Goal: Task Accomplishment & Management: Manage account settings

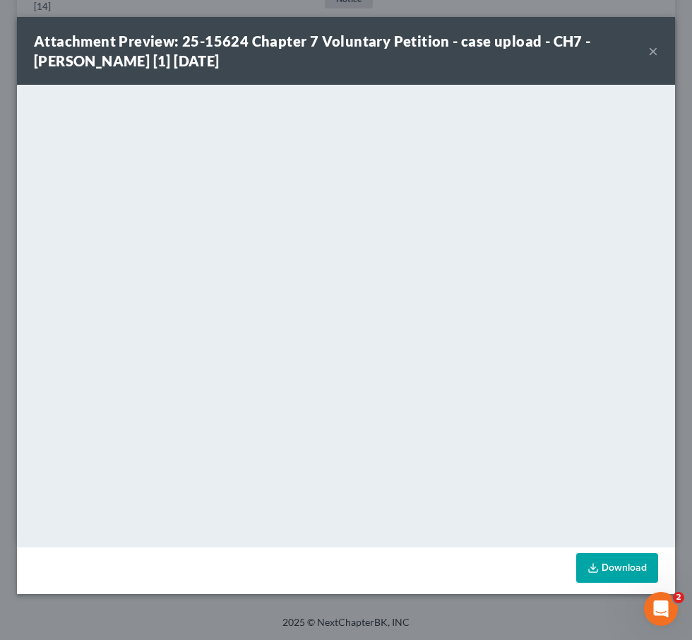
click at [655, 51] on button "×" at bounding box center [653, 50] width 10 height 17
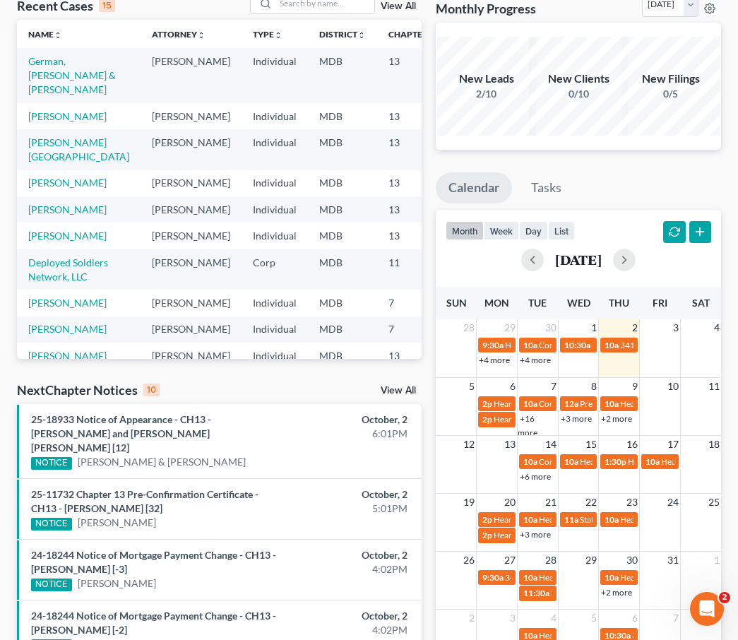
scroll to position [125, 0]
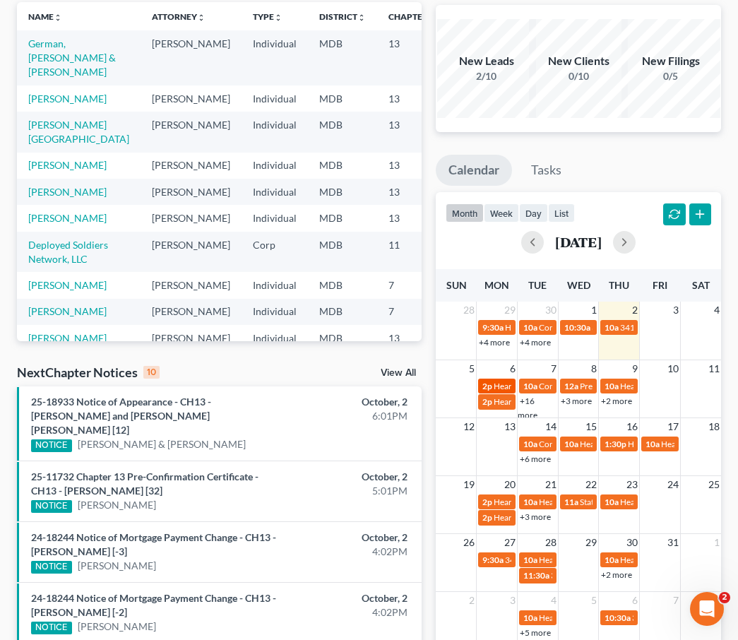
click at [493, 383] on div "2p Hearing for Harold Quase" at bounding box center [496, 386] width 29 height 11
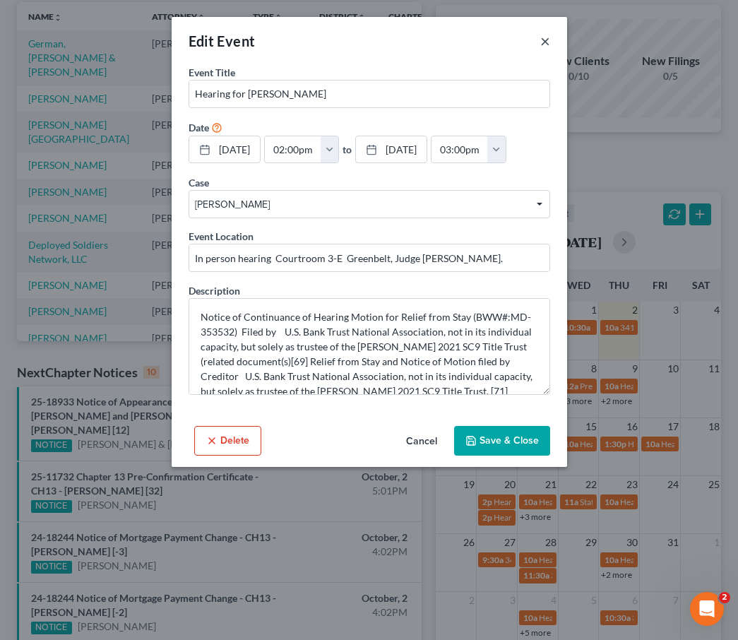
click at [547, 36] on button "×" at bounding box center [545, 40] width 10 height 17
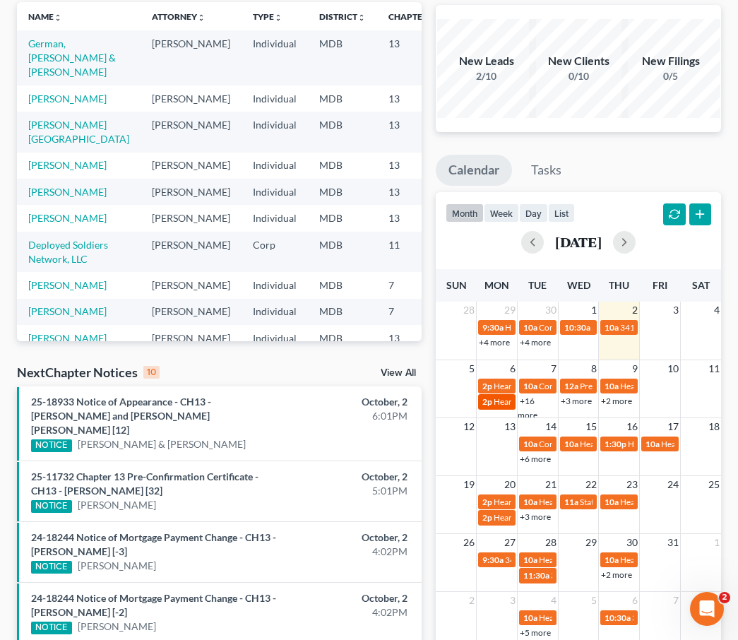
click at [494, 402] on span "Hearing for Jose Martinez" at bounding box center [549, 401] width 110 height 11
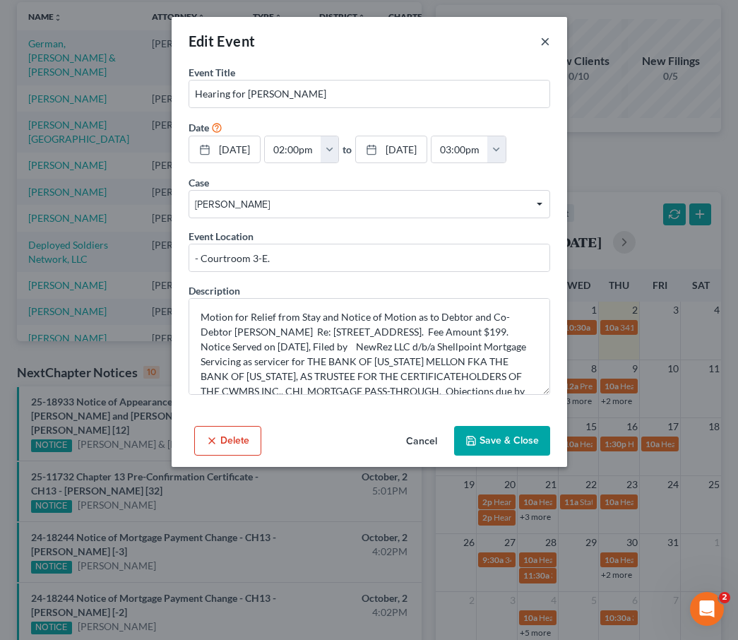
click at [542, 42] on button "×" at bounding box center [545, 40] width 10 height 17
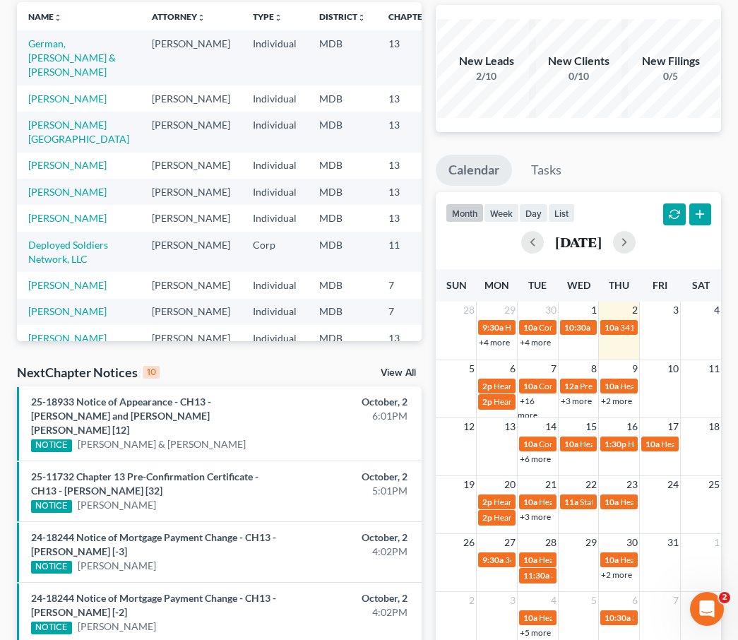
click at [537, 398] on link "+16 more" at bounding box center [528, 407] width 20 height 25
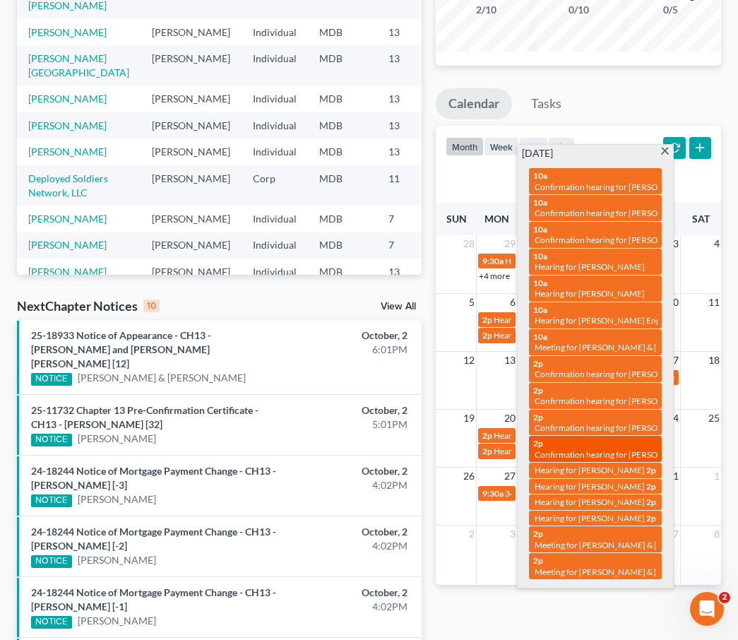
scroll to position [195, 0]
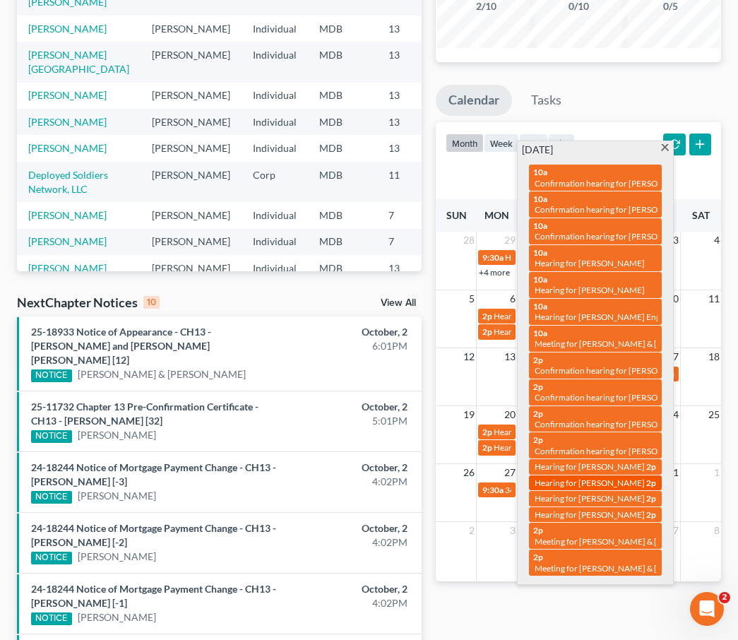
click at [583, 477] on span "Hearing for Patrick Burns" at bounding box center [590, 482] width 110 height 11
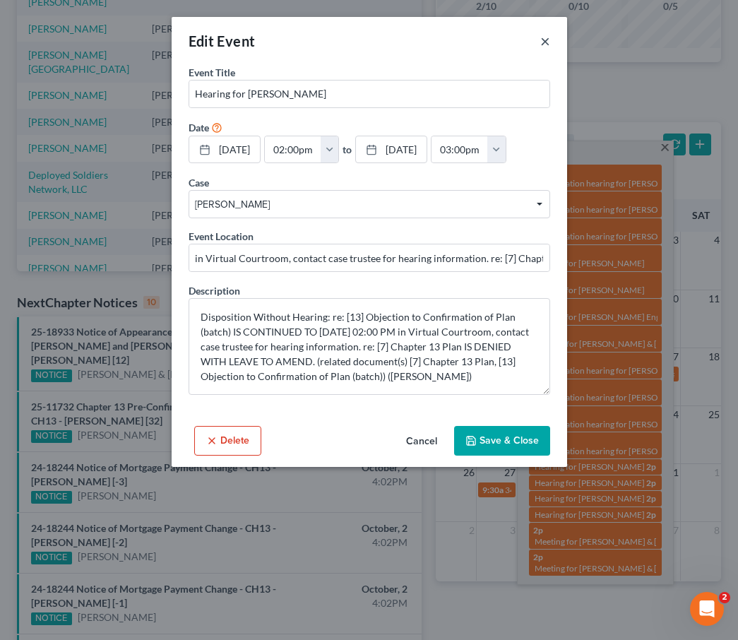
click at [546, 40] on button "×" at bounding box center [545, 40] width 10 height 17
